Goal: Task Accomplishment & Management: Manage account settings

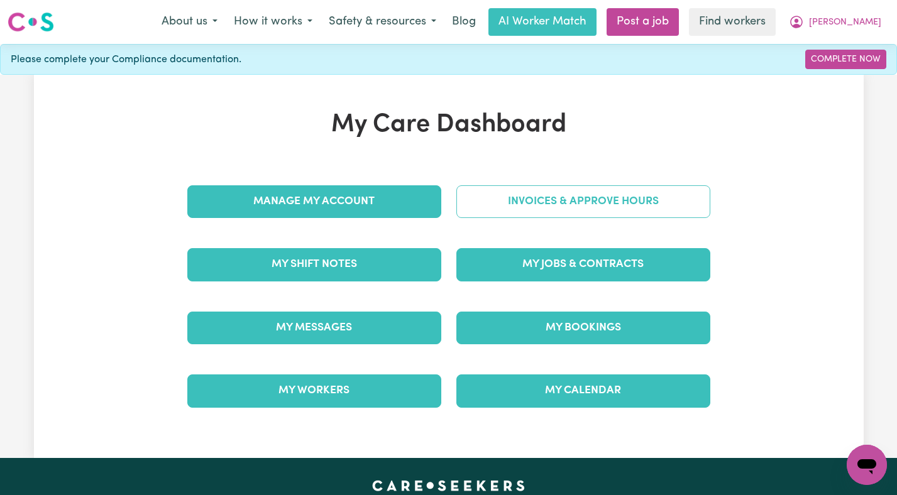
click at [576, 202] on link "Invoices & Approve Hours" at bounding box center [583, 201] width 254 height 33
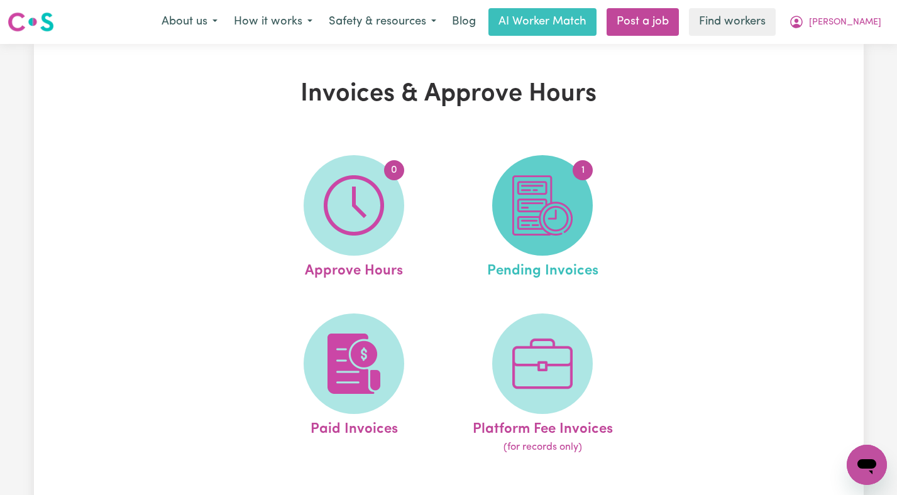
click at [548, 182] on img at bounding box center [542, 205] width 60 height 60
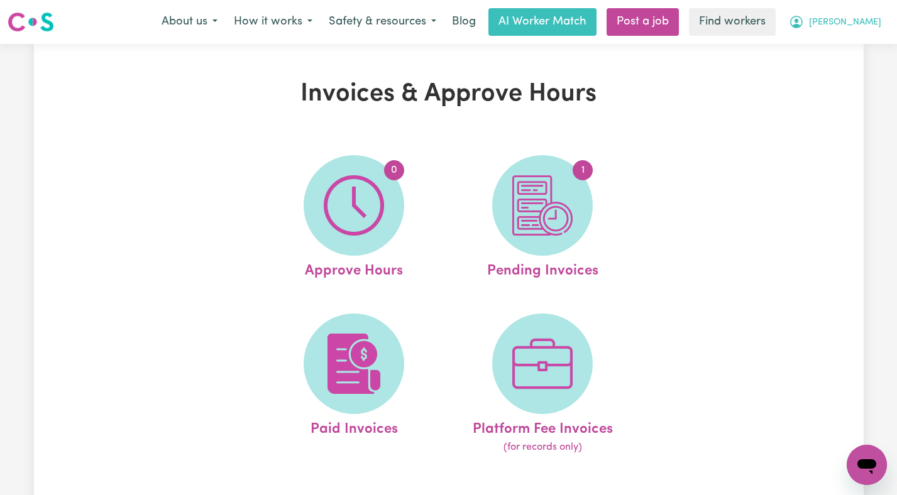
click at [872, 22] on span "[PERSON_NAME]" at bounding box center [845, 23] width 72 height 14
click at [823, 77] on link "Logout" at bounding box center [838, 72] width 99 height 24
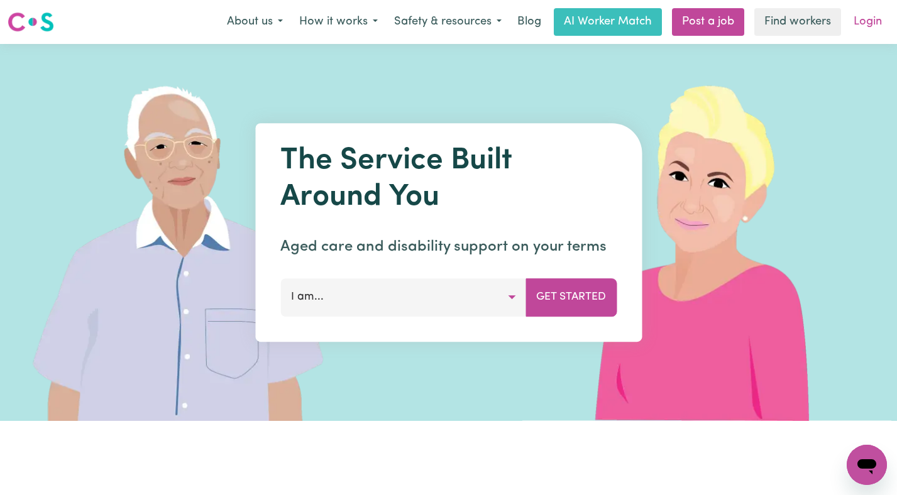
click at [868, 13] on link "Login" at bounding box center [867, 22] width 43 height 28
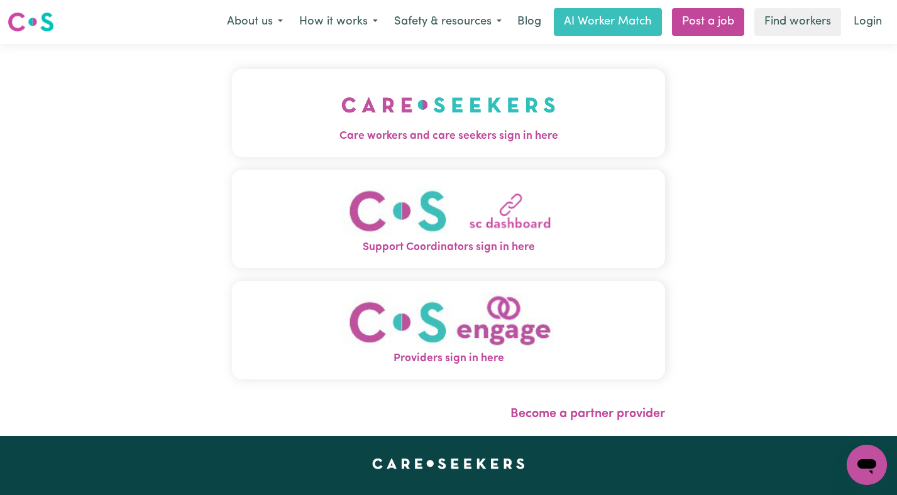
click at [404, 143] on span "Care workers and care seekers sign in here" at bounding box center [449, 136] width 434 height 16
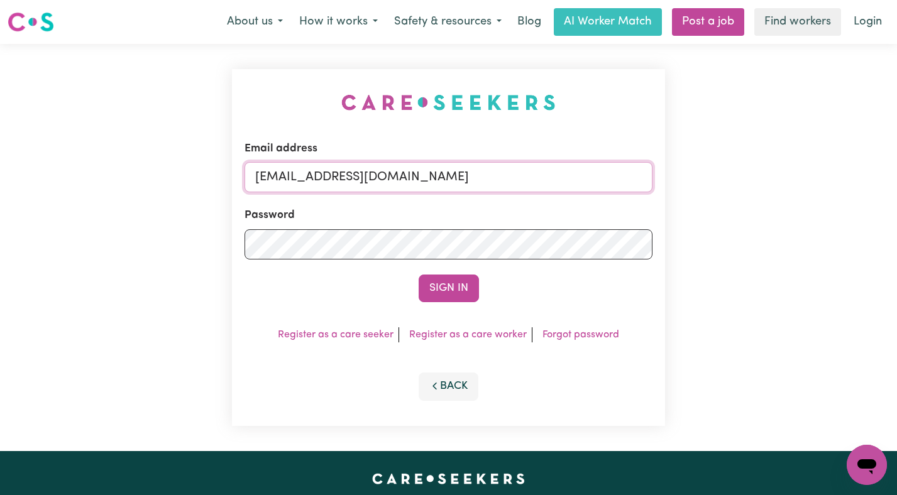
drag, startPoint x: 636, startPoint y: 180, endPoint x: 322, endPoint y: 176, distance: 314.2
click at [321, 176] on input "[EMAIL_ADDRESS][DOMAIN_NAME]" at bounding box center [448, 177] width 408 height 30
paste input "ErciliaLorcaBozaYS"
type input "[EMAIL_ADDRESS][DOMAIN_NAME]"
click at [418, 275] on button "Sign In" at bounding box center [448, 289] width 60 height 28
